Goal: Information Seeking & Learning: Find specific fact

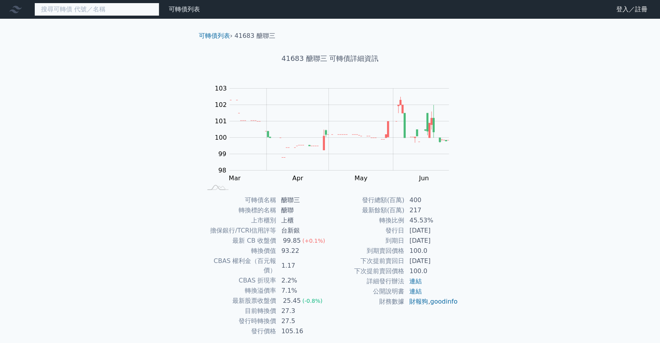
click at [91, 6] on input at bounding box center [96, 9] width 125 height 13
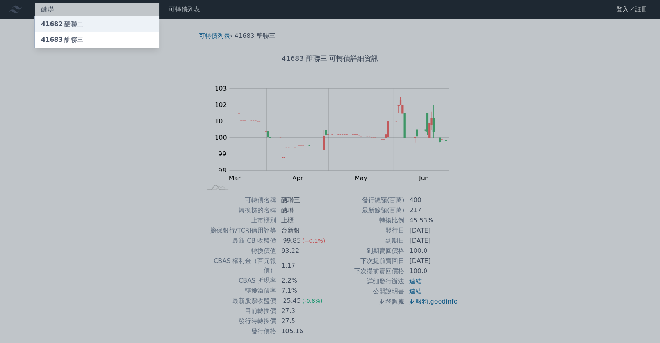
type input "醣聯"
click at [95, 21] on div "41682 醣聯二" at bounding box center [97, 24] width 124 height 16
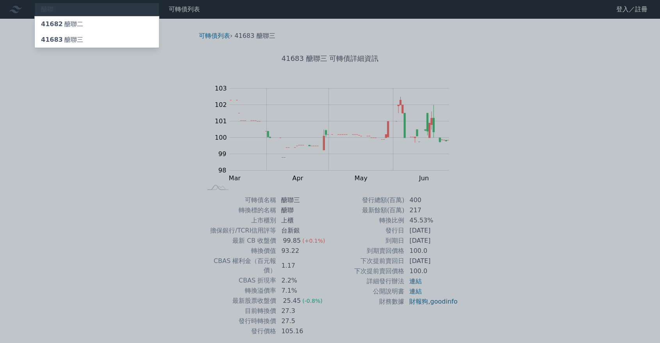
click at [159, 198] on div at bounding box center [330, 171] width 660 height 343
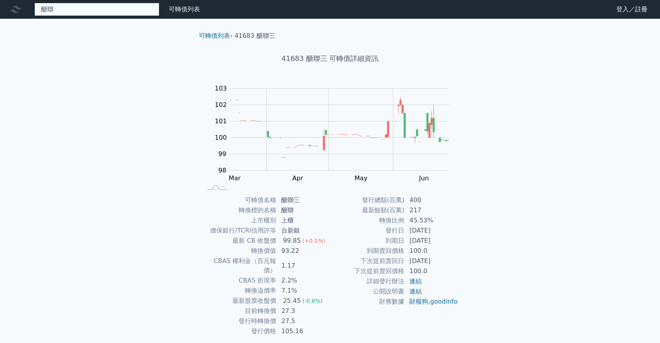
click at [137, 10] on div "醣聯 41682 醣聯二 41683 醣聯三" at bounding box center [96, 9] width 125 height 13
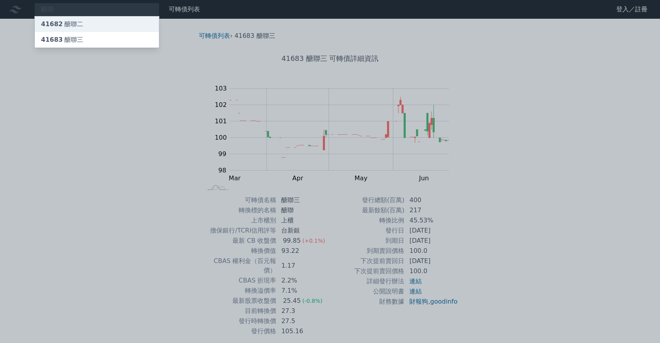
click at [121, 21] on div "41682 醣聯二" at bounding box center [97, 24] width 124 height 16
click at [110, 150] on div at bounding box center [330, 171] width 660 height 343
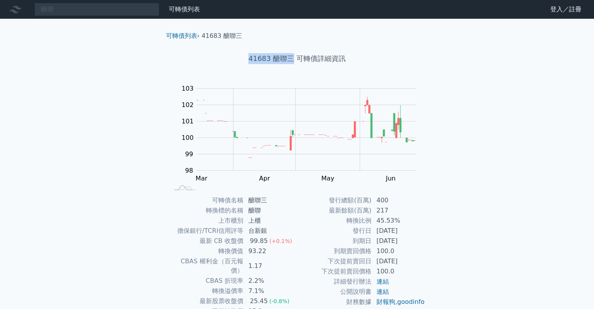
drag, startPoint x: 248, startPoint y: 59, endPoint x: 293, endPoint y: 61, distance: 44.9
click at [293, 61] on h1 "41683 醣聯三 可轉債詳細資訊" at bounding box center [297, 58] width 275 height 11
copy h1 "41683 醣聯三"
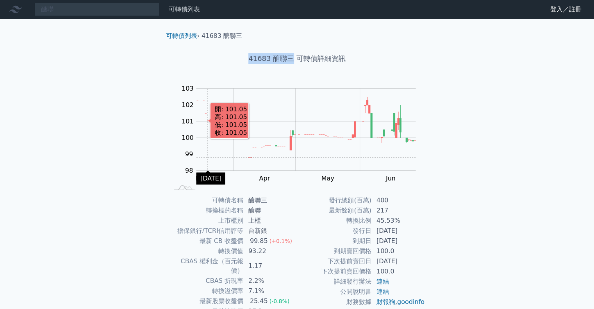
scroll to position [39, 0]
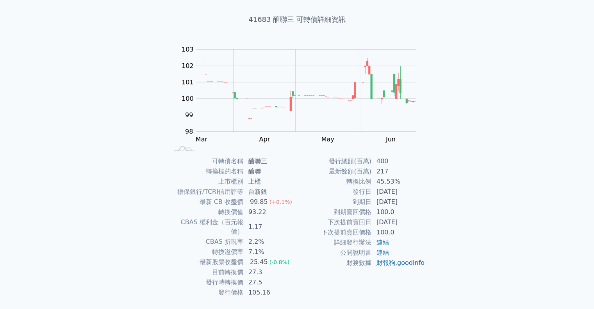
click at [106, 139] on div "醣聯 41682 醣聯二 41683 醣聯三 可轉債列表 財務數據 可轉債列表 財務數據 登入／註冊 登入／註冊 可轉債列表 › 41683 醣聯三" at bounding box center [297, 146] width 594 height 371
